Goal: Complete application form

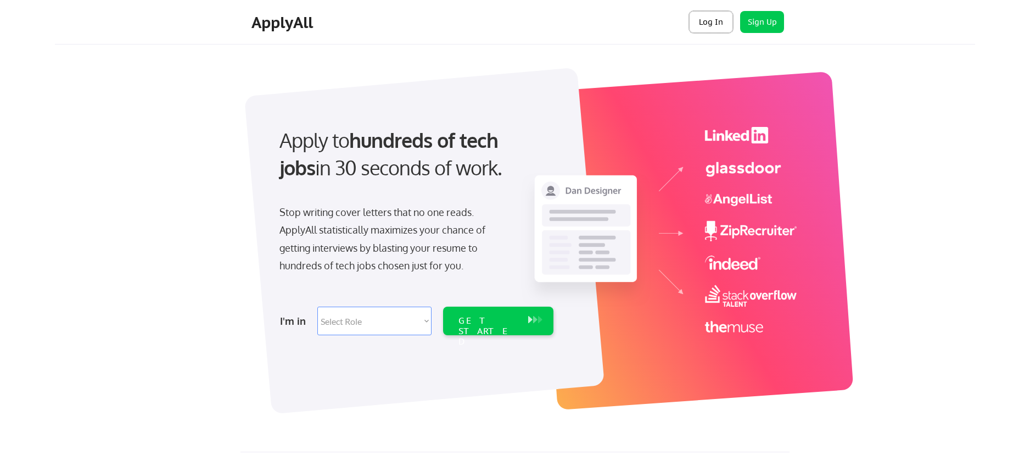
click at [704, 23] on button "Log In" at bounding box center [711, 22] width 44 height 22
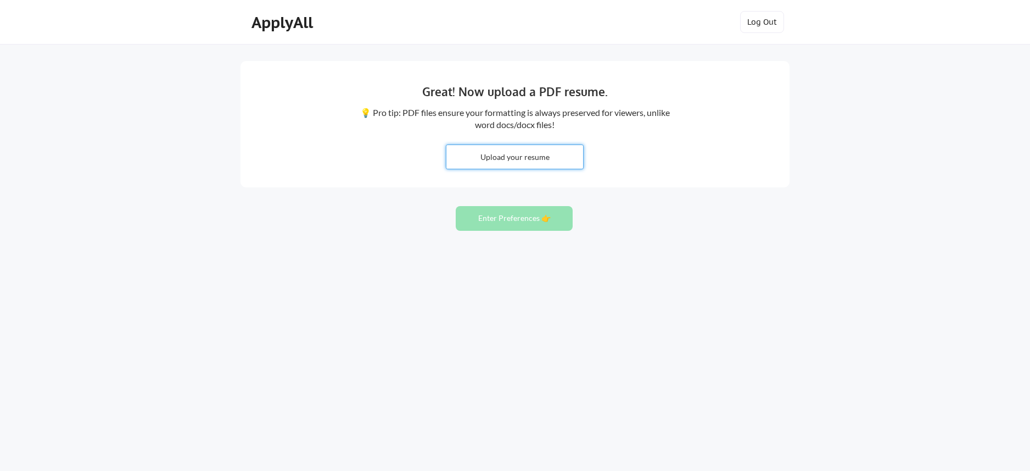
click at [514, 155] on input "file" at bounding box center [514, 157] width 137 height 24
type input "C:\fakepath\Devin LeJeune - Resume.pdf"
click at [508, 219] on button "Enter Preferences 👉" at bounding box center [514, 218] width 117 height 25
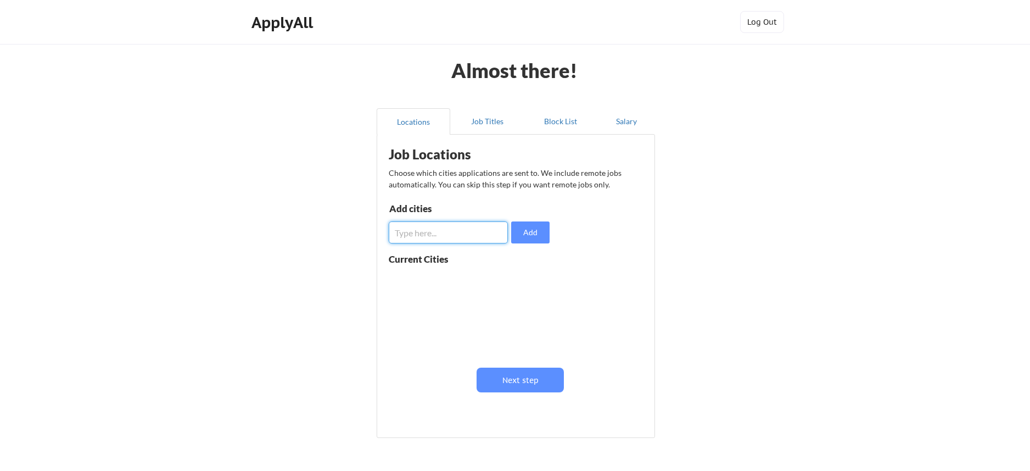
click at [454, 237] on input "input" at bounding box center [448, 232] width 119 height 22
type input "Austin"
click at [543, 232] on button "Add" at bounding box center [530, 232] width 38 height 22
click at [467, 231] on input "input" at bounding box center [448, 232] width 119 height 22
click at [513, 281] on button at bounding box center [516, 280] width 8 height 8
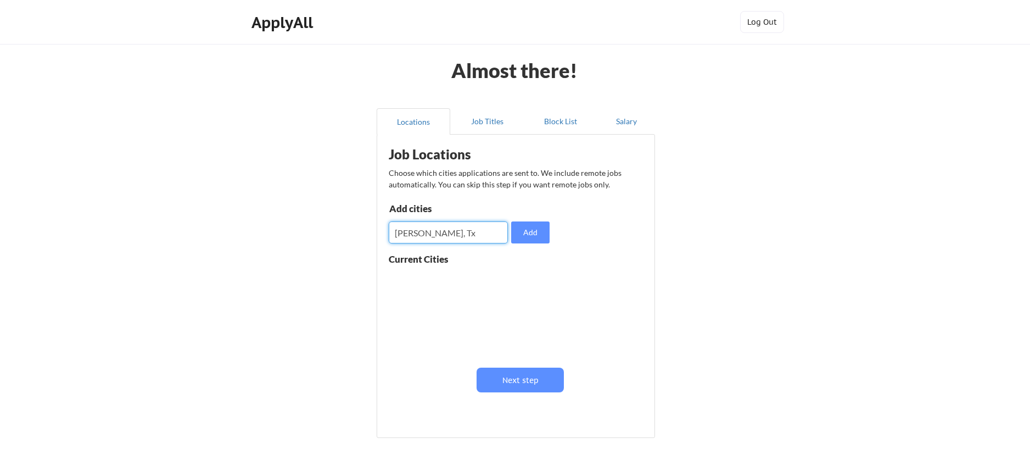
drag, startPoint x: 268, startPoint y: 227, endPoint x: 233, endPoint y: 226, distance: 35.2
click at [233, 226] on div "Almost there! Locations Job Titles Block List Salary Job Locations Choose which…" at bounding box center [515, 269] width 1030 height 538
type input "Austin, Tx"
drag, startPoint x: 529, startPoint y: 233, endPoint x: 433, endPoint y: 235, distance: 96.6
click at [529, 233] on button "Add" at bounding box center [530, 232] width 38 height 22
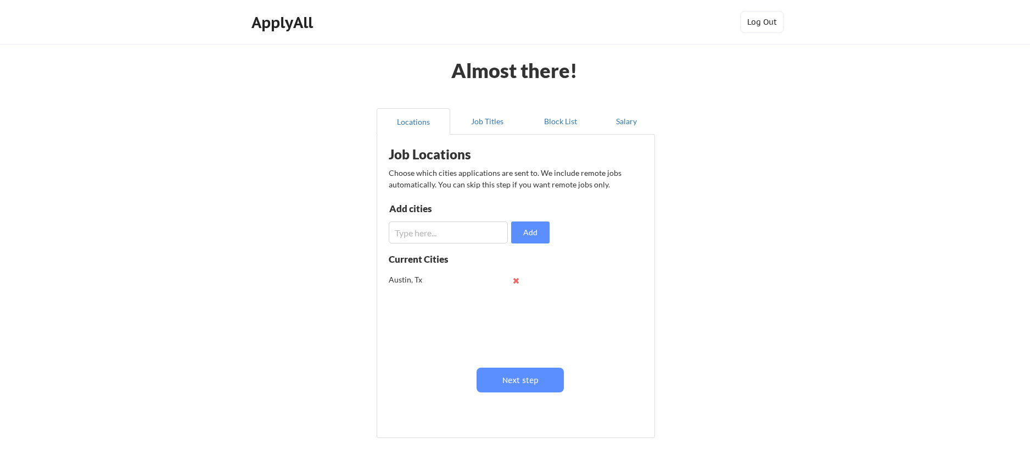
drag, startPoint x: 378, startPoint y: 234, endPoint x: 408, endPoint y: 234, distance: 29.7
click at [387, 234] on div "Job Locations Choose which cities applications are sent to. We include remote j…" at bounding box center [516, 286] width 278 height 304
click at [422, 235] on input "input" at bounding box center [448, 232] width 119 height 22
type input "Kyle, Tx"
click at [529, 229] on button "Add" at bounding box center [530, 232] width 38 height 22
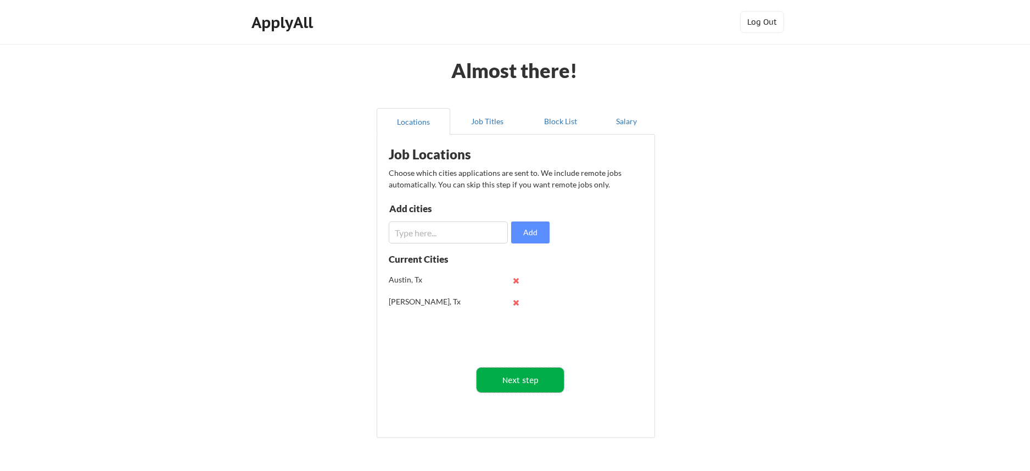
click at [512, 378] on button "Next step" at bounding box center [520, 379] width 87 height 25
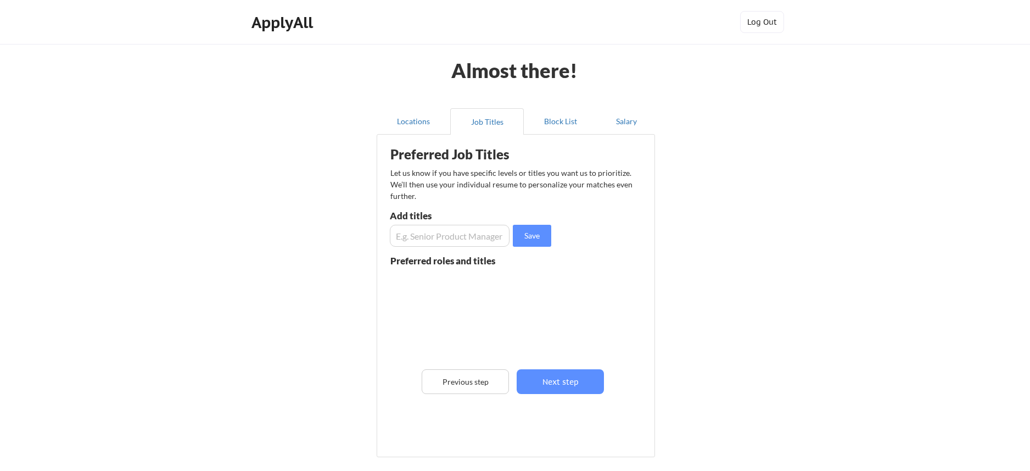
click at [471, 233] on input "input" at bounding box center [450, 236] width 120 height 22
type input "c"
type input "Customer Success Manager"
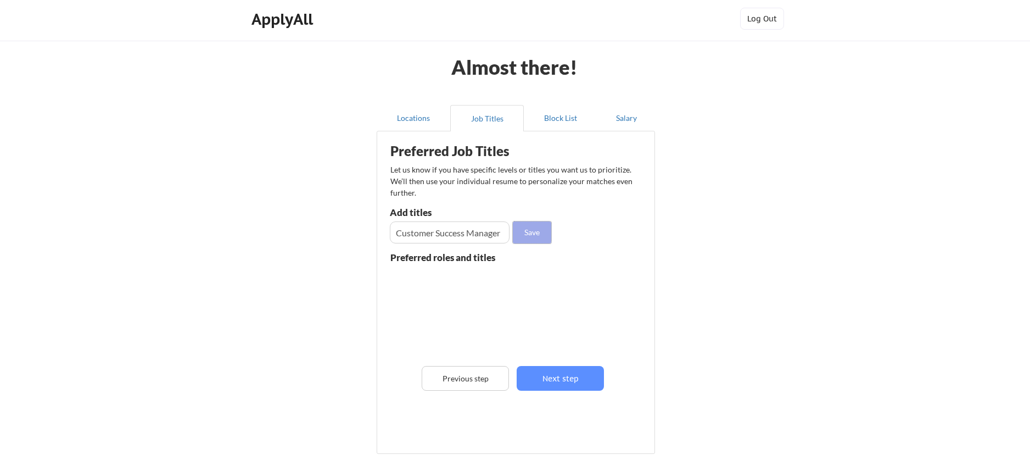
drag, startPoint x: 531, startPoint y: 236, endPoint x: 495, endPoint y: 238, distance: 36.3
click at [531, 237] on button "Save" at bounding box center [532, 232] width 38 height 22
click at [469, 233] on input "input" at bounding box center [450, 232] width 120 height 22
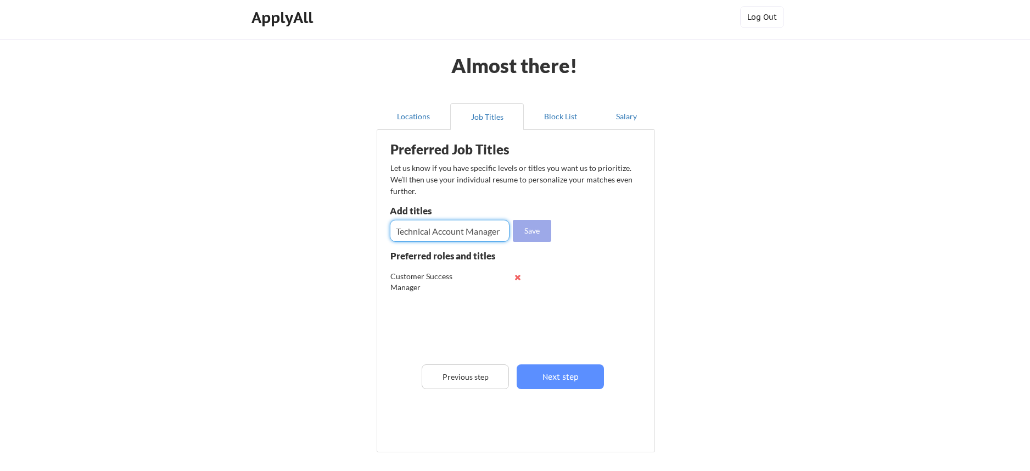
type input "Technical Account Manager"
click at [518, 228] on button "Save" at bounding box center [532, 231] width 38 height 22
click at [473, 231] on input "input" at bounding box center [450, 231] width 120 height 22
type input "Marketplace Manager"
click at [539, 227] on button "Save" at bounding box center [532, 231] width 38 height 22
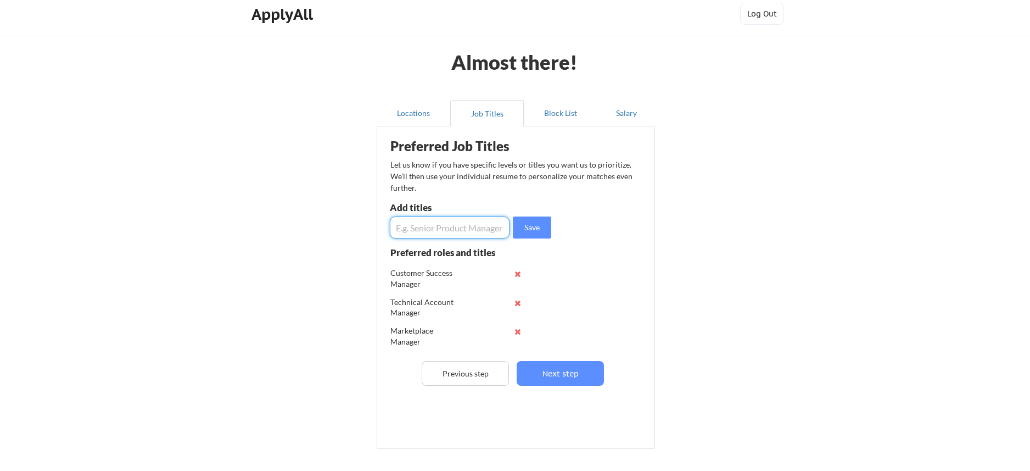
click at [452, 229] on input "input" at bounding box center [450, 227] width 120 height 22
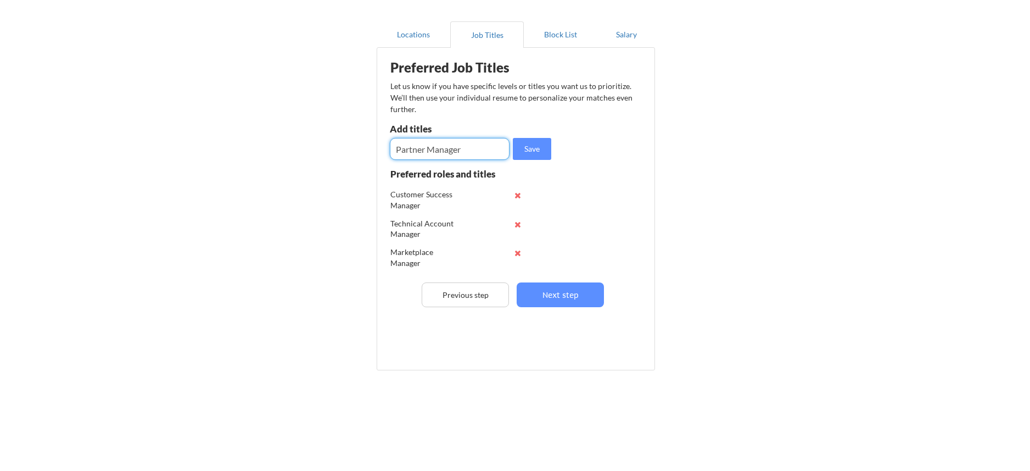
type input "Partner Manager"
click at [524, 152] on button "Save" at bounding box center [532, 149] width 38 height 22
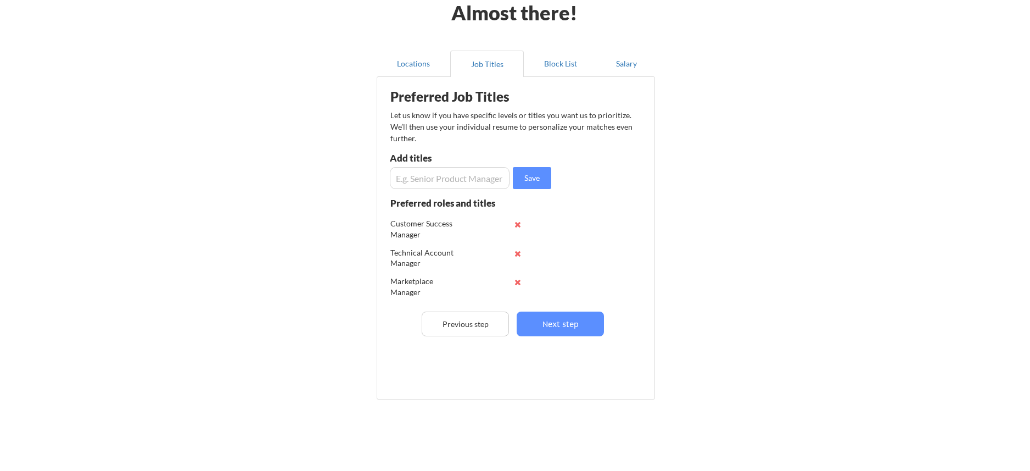
scroll to position [54, 0]
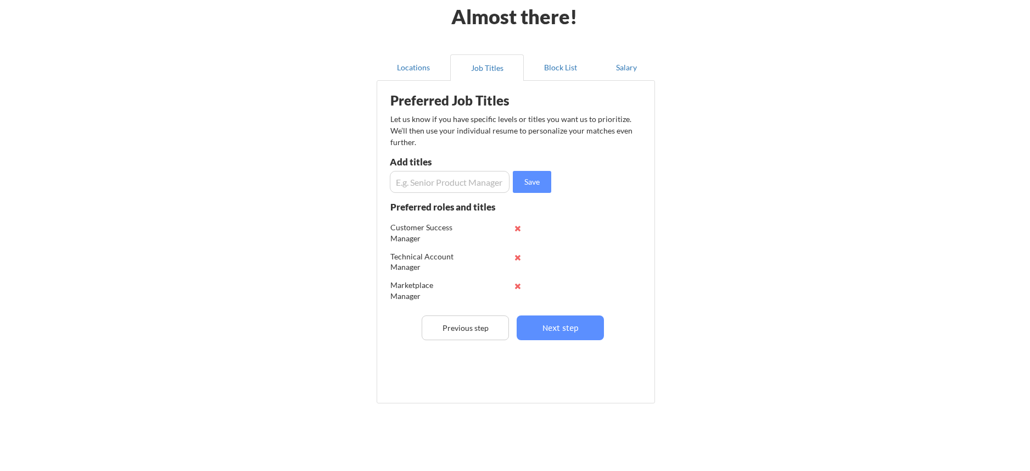
click at [486, 187] on input "input" at bounding box center [450, 182] width 120 height 22
type input "Customer Success"
click at [535, 177] on button "Save" at bounding box center [532, 182] width 38 height 22
click at [548, 324] on button "Next step" at bounding box center [560, 327] width 87 height 25
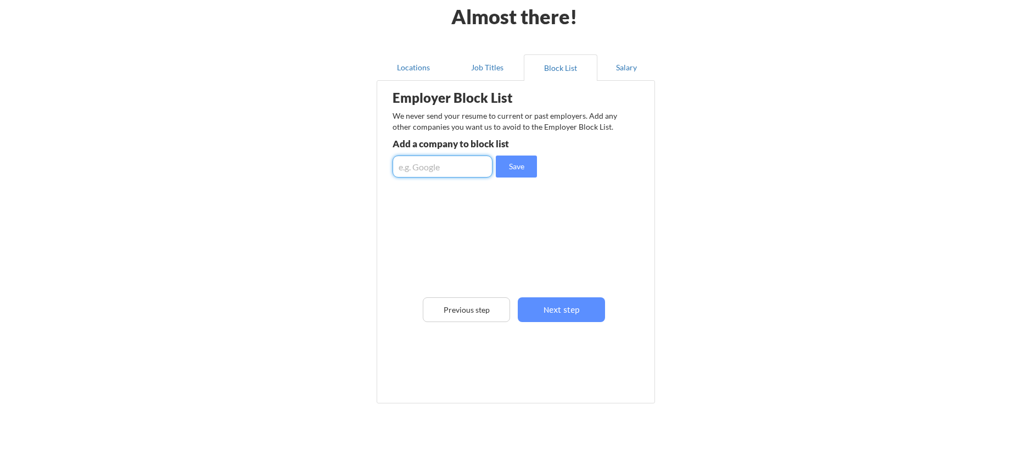
click at [434, 173] on input "input" at bounding box center [443, 166] width 100 height 22
type input "BigCommerce"
click at [518, 167] on button "Save" at bounding box center [516, 166] width 41 height 22
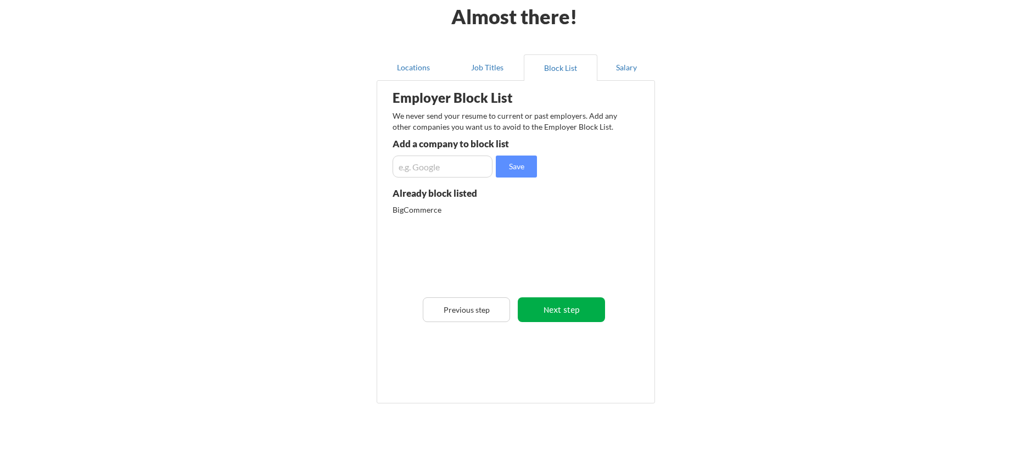
click at [568, 299] on button "Next step" at bounding box center [561, 309] width 87 height 25
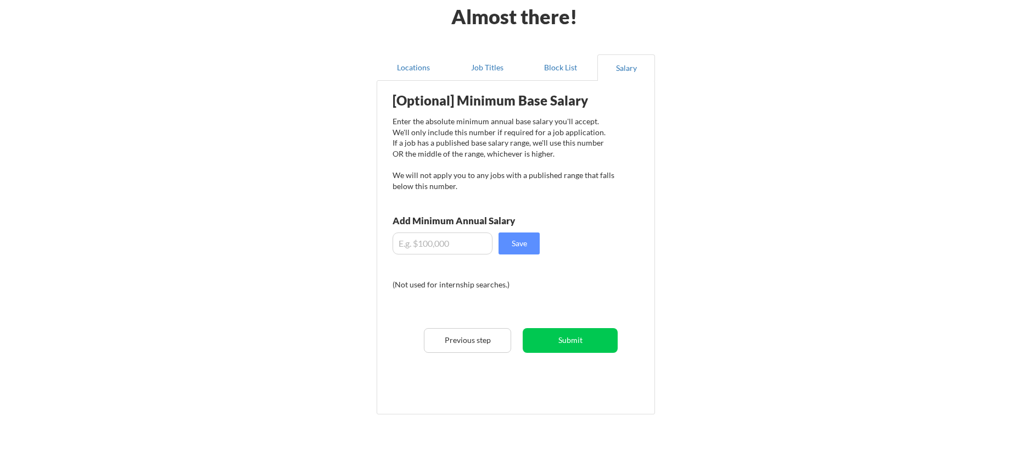
click at [433, 245] on input "input" at bounding box center [443, 243] width 100 height 22
type input "$7"
type input "$5"
click at [530, 248] on button "Save" at bounding box center [519, 243] width 41 height 22
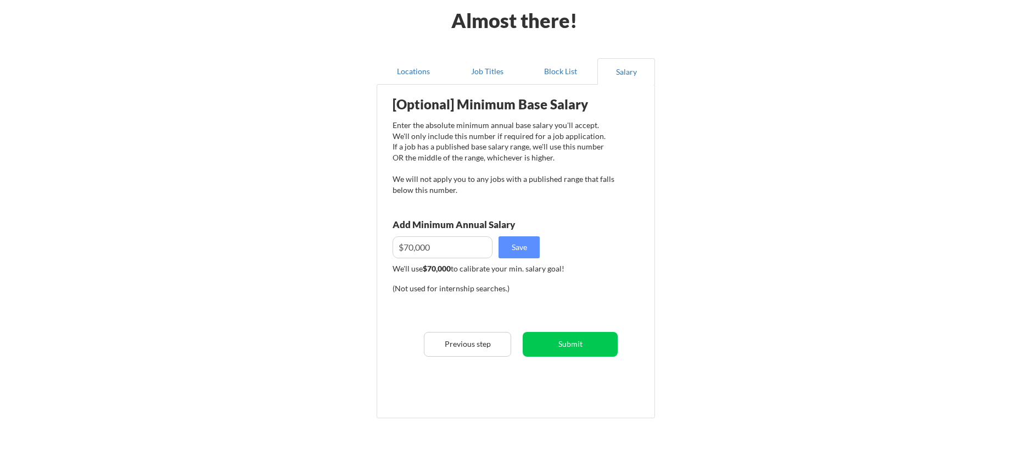
scroll to position [51, 0]
click at [412, 245] on input "input" at bounding box center [443, 246] width 100 height 22
type input "$."
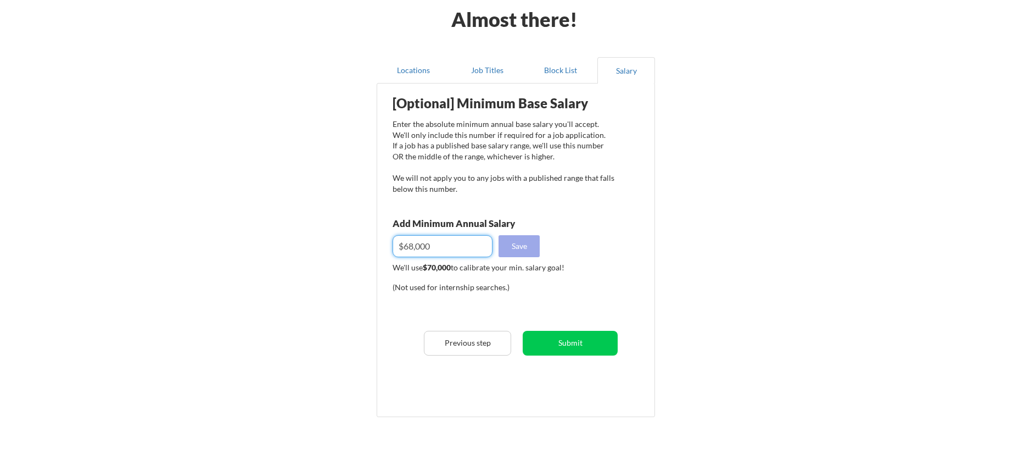
type input "$68,000"
click at [513, 245] on button "Save" at bounding box center [519, 246] width 41 height 22
click at [576, 348] on button "Submit" at bounding box center [570, 343] width 95 height 25
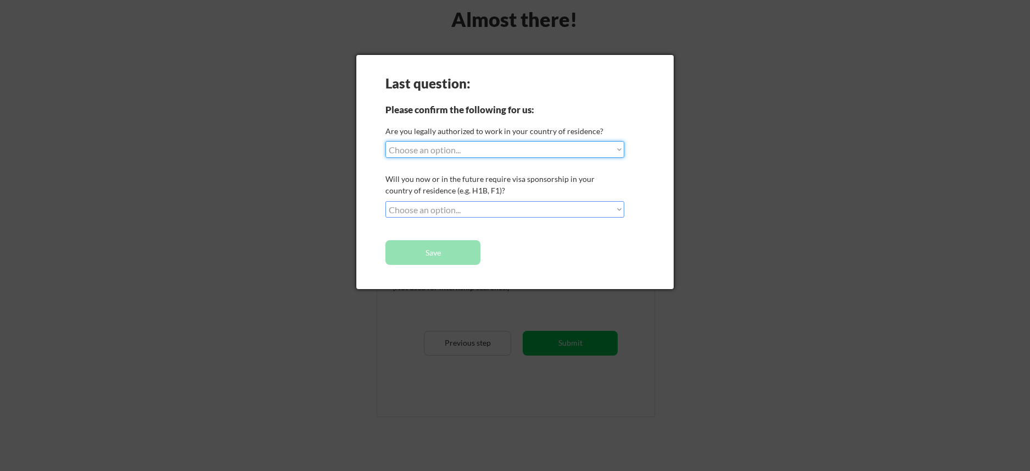
click at [501, 149] on select "Choose an option... Yes, I am a US Citizen Yes, I am a Canadian Citizen Yes, I …" at bounding box center [504, 149] width 239 height 16
select select ""yes__i_am_a_us_citizen""
click at [385, 141] on select "Choose an option... Yes, I am a US Citizen Yes, I am a Canadian Citizen Yes, I …" at bounding box center [504, 149] width 239 height 16
click at [474, 214] on select "Choose an option... No, I will not need sponsorship Yes, I will need sponsorship" at bounding box center [504, 209] width 239 height 16
select select ""no__i_will_not_need_sponsorship""
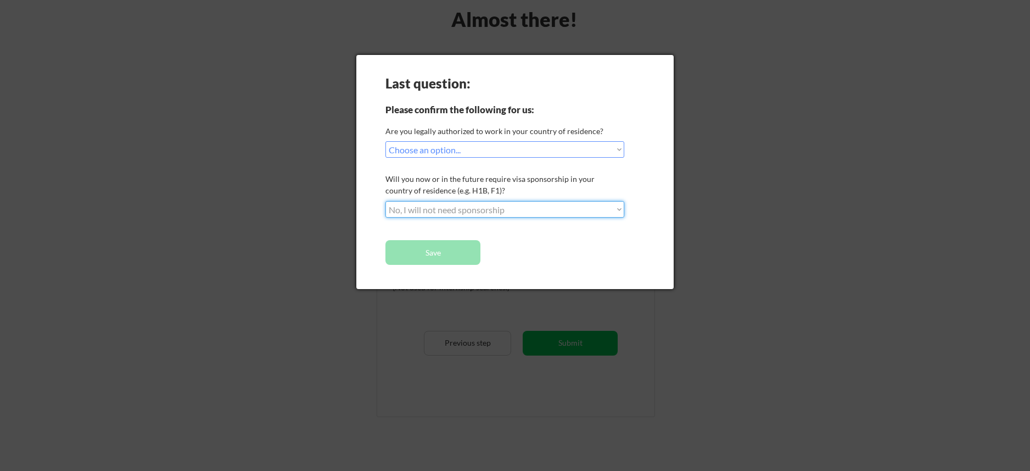
click at [385, 201] on select "Choose an option... No, I will not need sponsorship Yes, I will need sponsorship" at bounding box center [504, 209] width 239 height 16
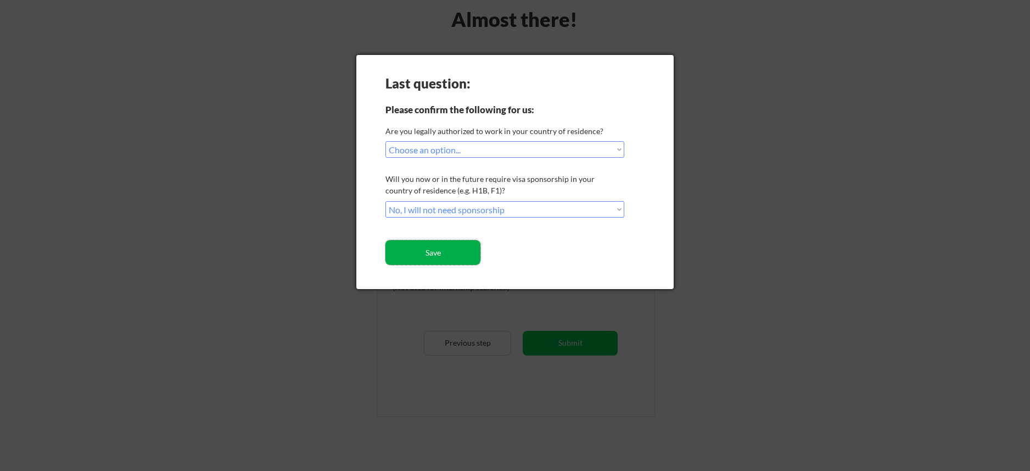
click at [452, 252] on button "Save" at bounding box center [432, 252] width 95 height 25
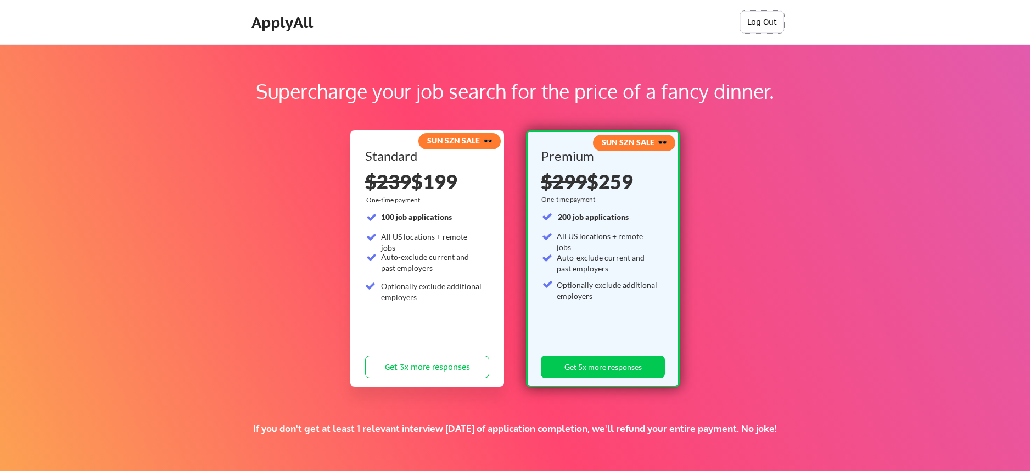
click at [761, 24] on button "Log Out" at bounding box center [762, 22] width 44 height 22
